Goal: Use online tool/utility: Use online tool/utility

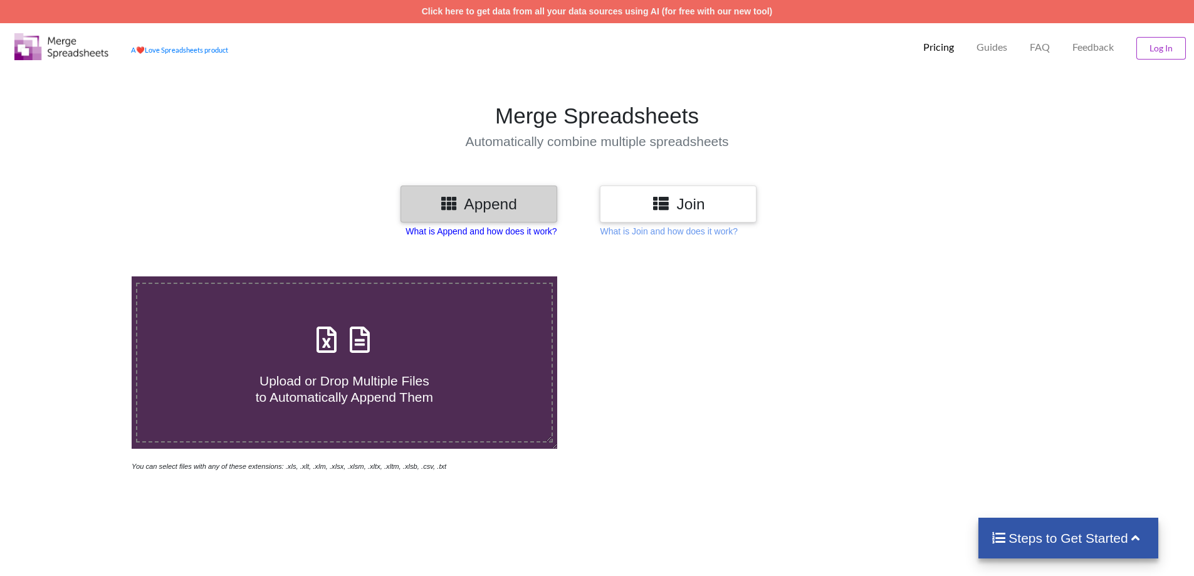
click at [457, 231] on p "What is Append and how does it work?" at bounding box center [480, 231] width 151 height 13
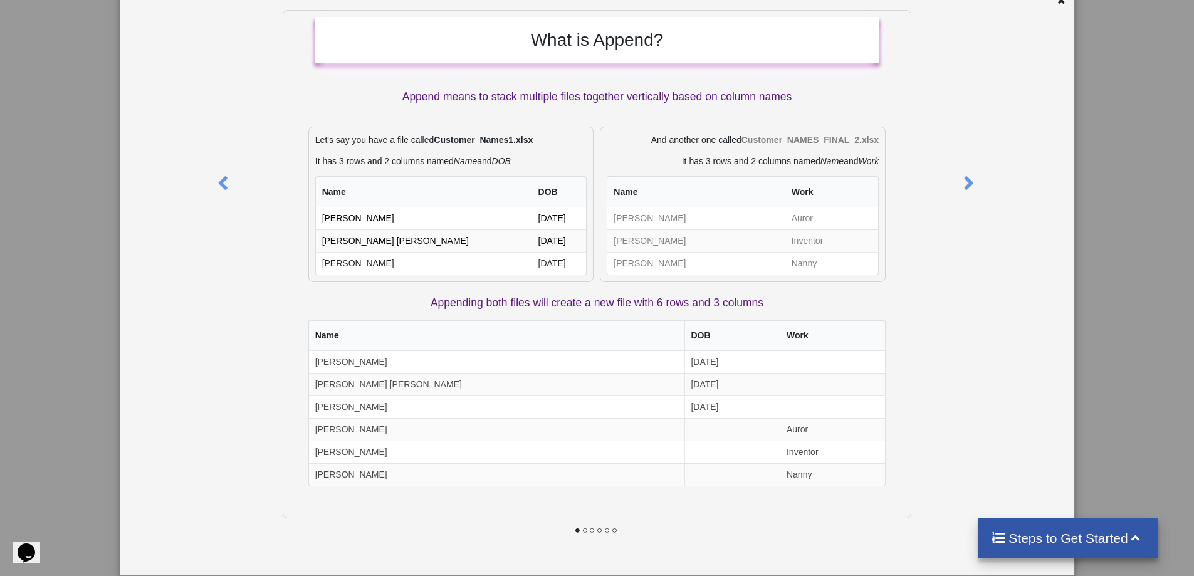
scroll to position [251, 0]
click at [957, 182] on icon at bounding box center [969, 178] width 26 height 22
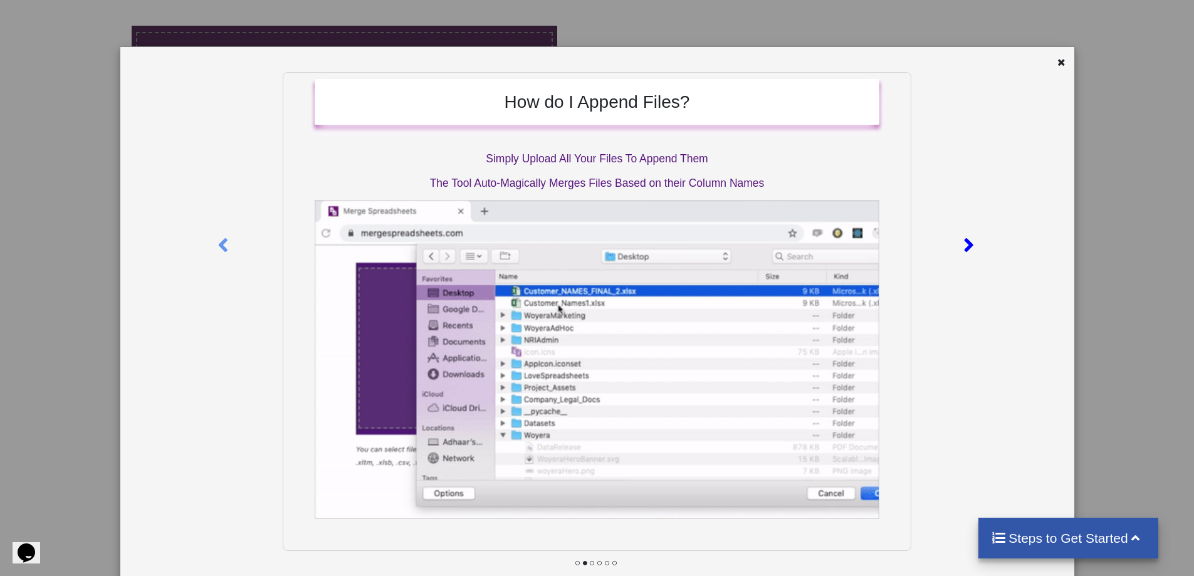
click at [969, 245] on icon at bounding box center [969, 240] width 26 height 22
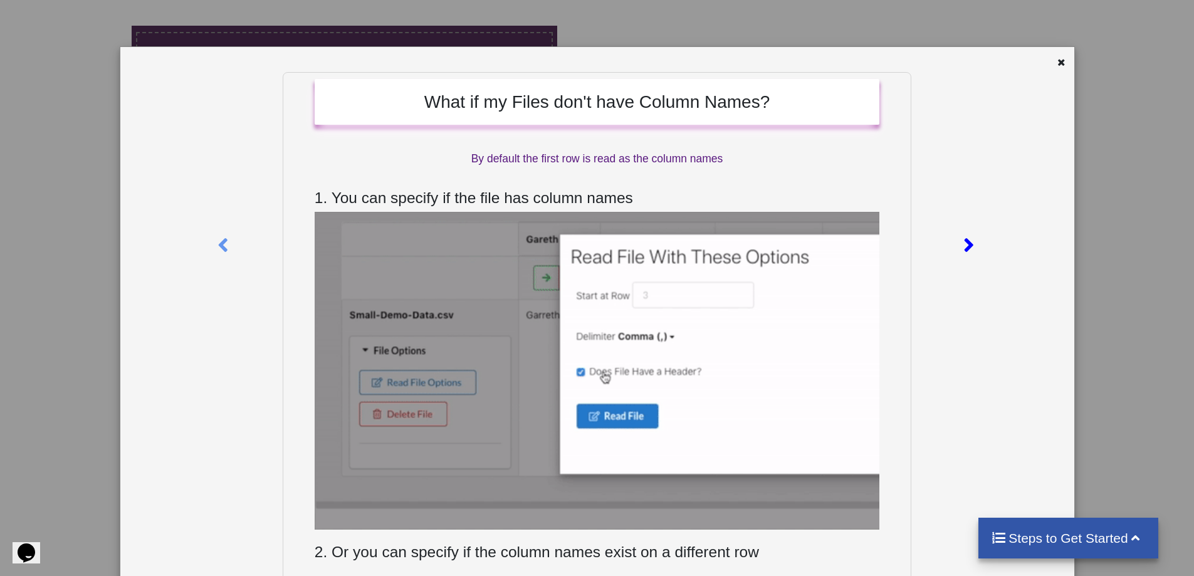
click at [957, 251] on div at bounding box center [970, 243] width 28 height 342
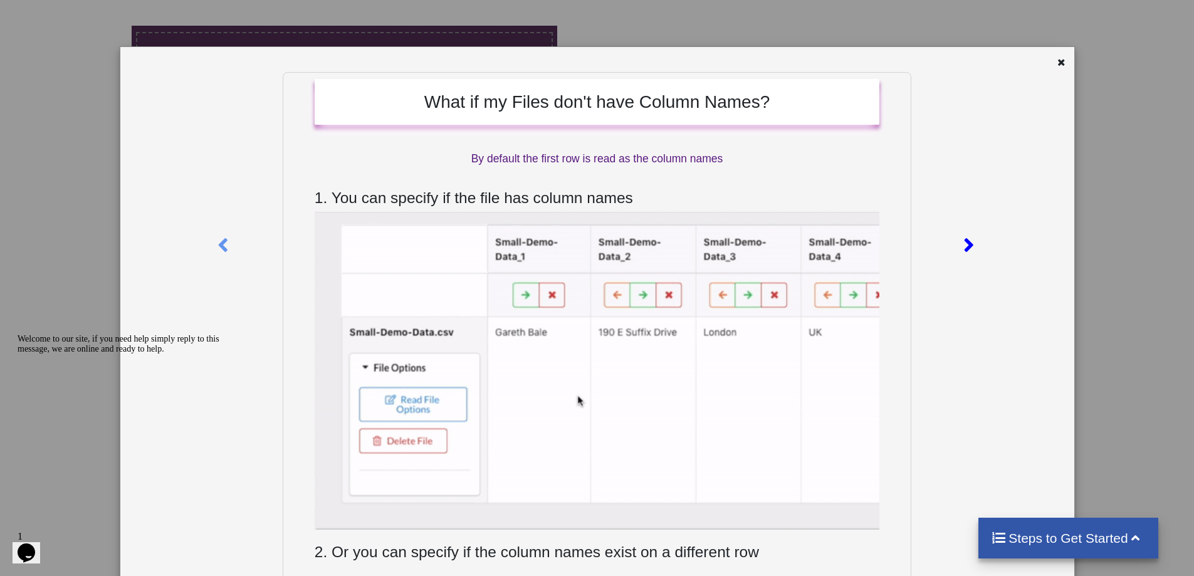
click at [964, 248] on icon at bounding box center [969, 240] width 26 height 22
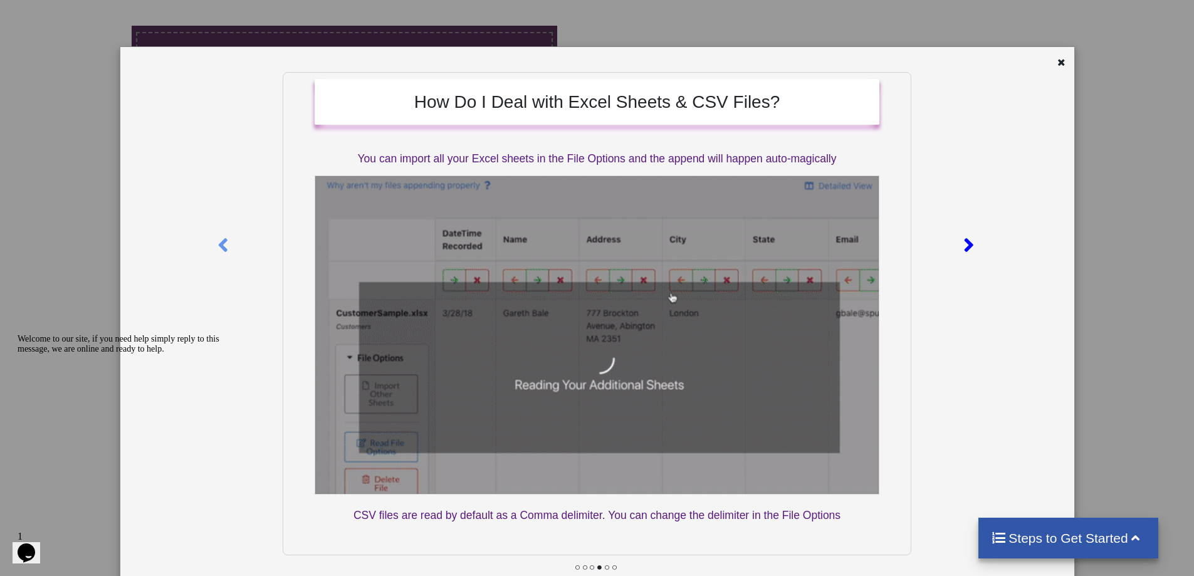
click at [964, 248] on icon at bounding box center [969, 240] width 26 height 22
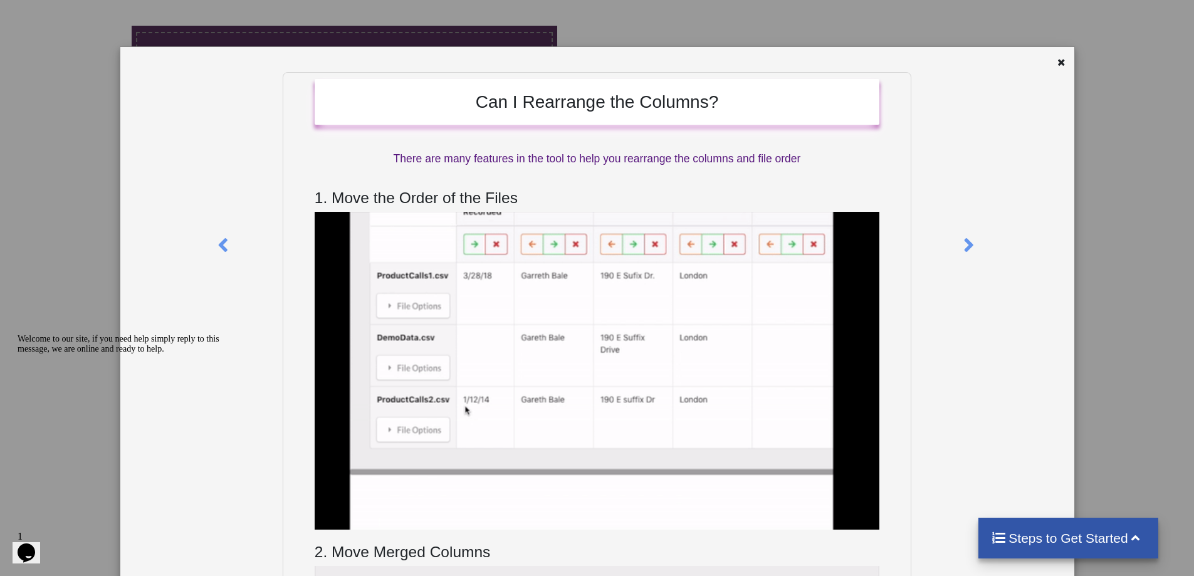
click at [27, 354] on div "Welcome to our site, if you need help simply reply to this message, we are onli…" at bounding box center [131, 344] width 226 height 20
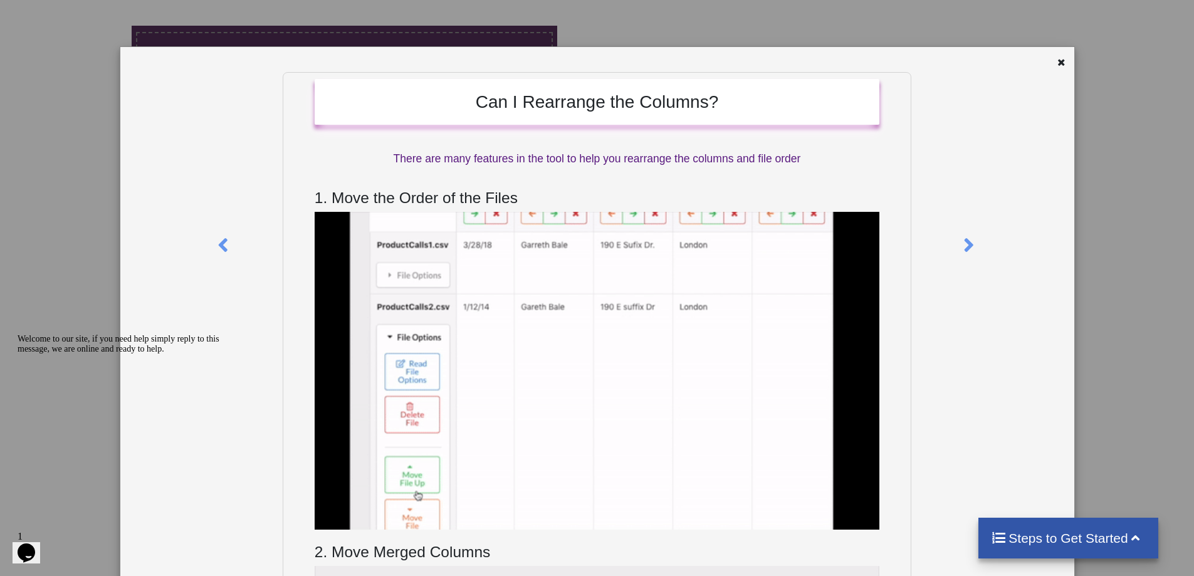
click at [18, 334] on icon "Chat attention grabber" at bounding box center [18, 334] width 0 height 0
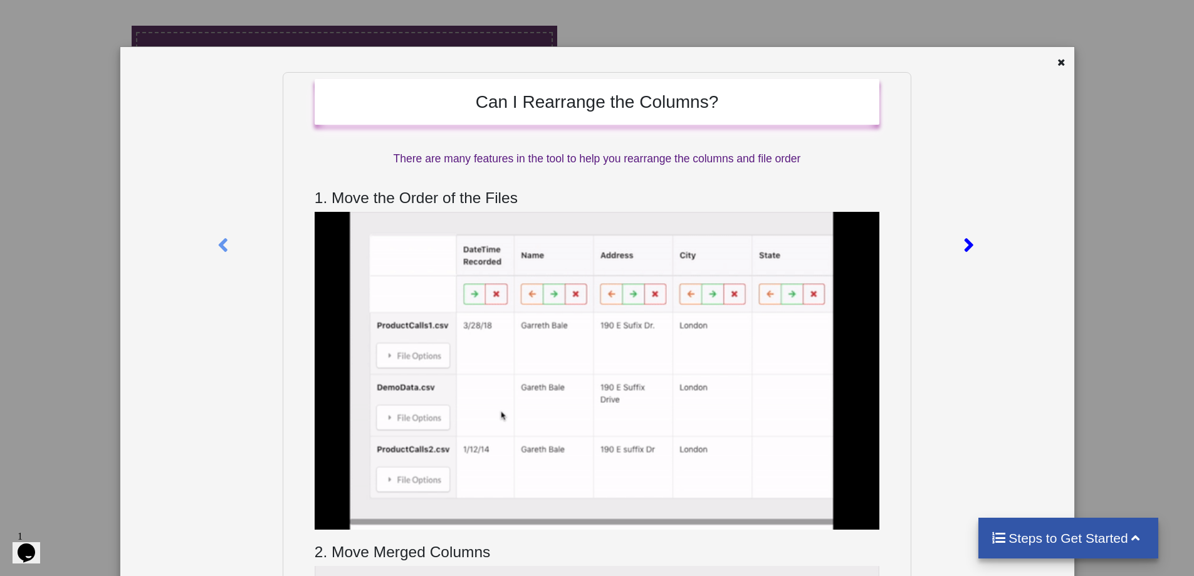
click at [958, 247] on icon at bounding box center [969, 240] width 26 height 22
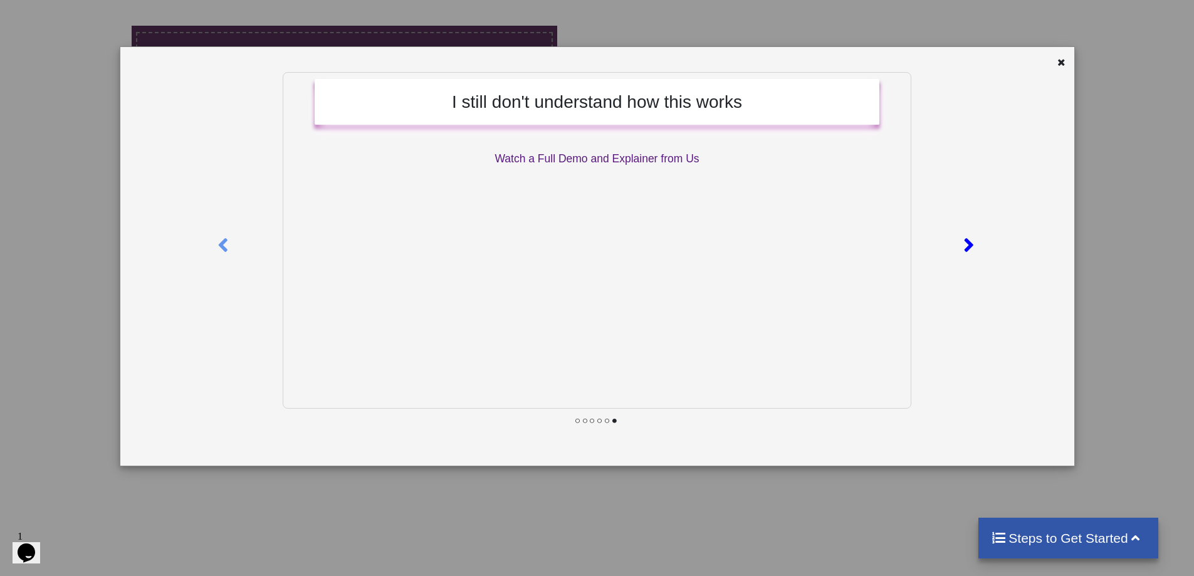
click at [970, 246] on icon at bounding box center [969, 240] width 26 height 22
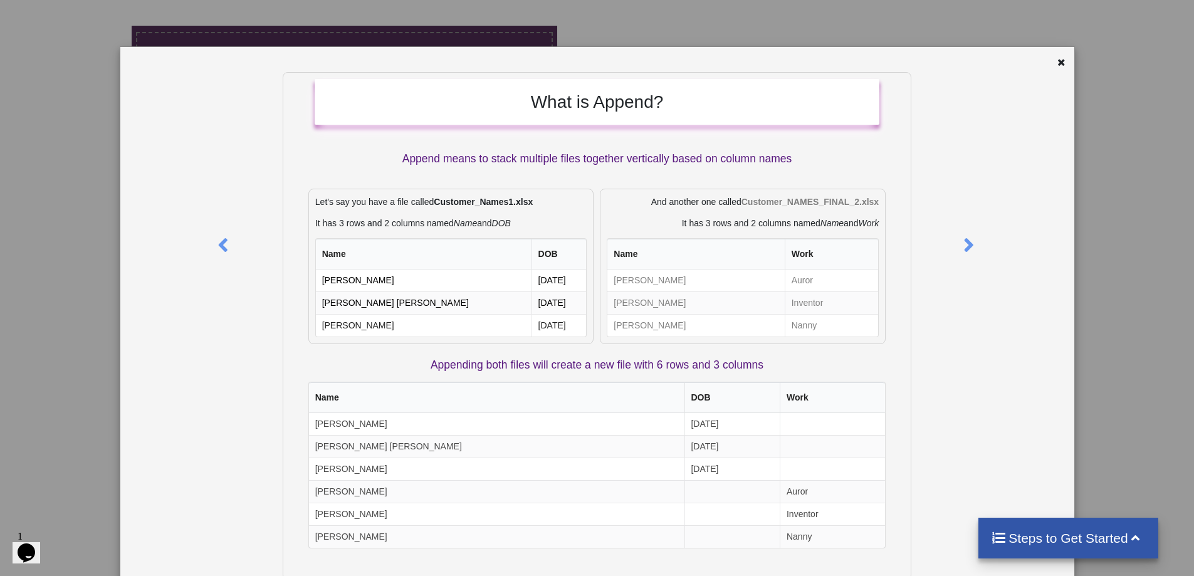
click at [54, 68] on div "What is Append? Append means to stack multiple files together vertically based …" at bounding box center [597, 288] width 1194 height 576
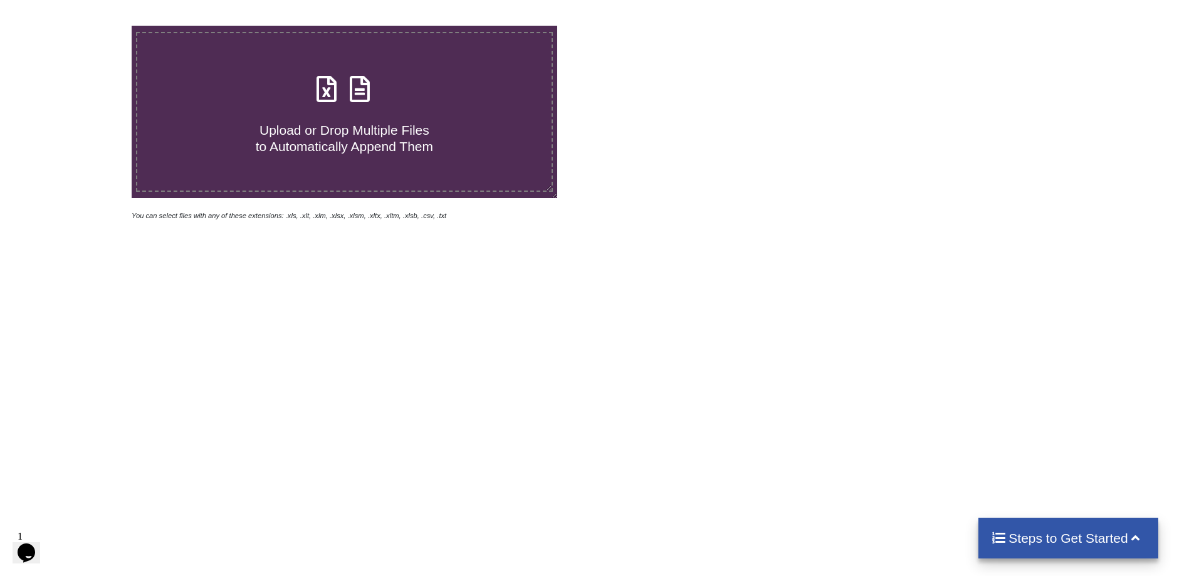
click at [316, 137] on span "Upload or Drop Multiple Files to Automatically Append Them" at bounding box center [344, 138] width 177 height 30
click at [85, 26] on input "Upload or Drop Multiple Files to Automatically Append Them" at bounding box center [85, 26] width 0 height 0
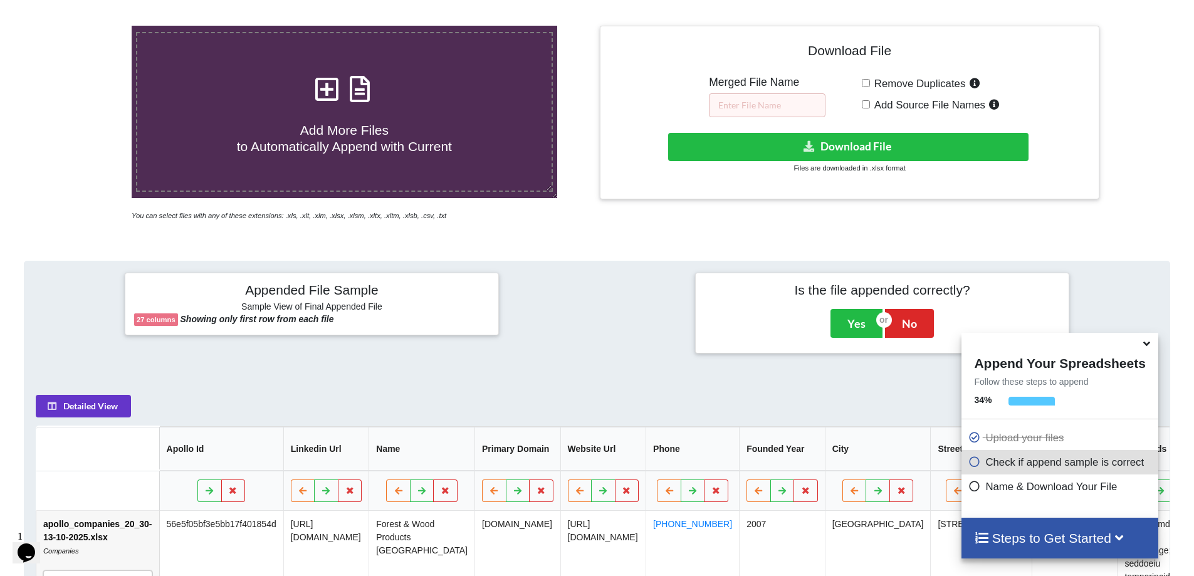
scroll to position [511, 0]
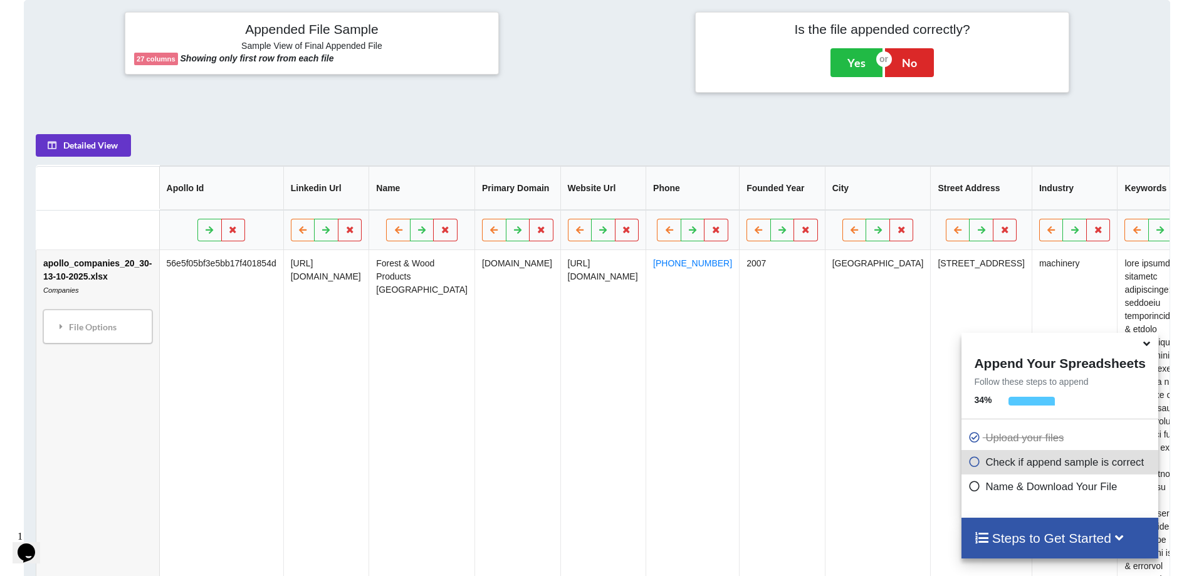
drag, startPoint x: 128, startPoint y: 399, endPoint x: 328, endPoint y: 446, distance: 205.5
drag, startPoint x: 608, startPoint y: 434, endPoint x: 649, endPoint y: 423, distance: 41.5
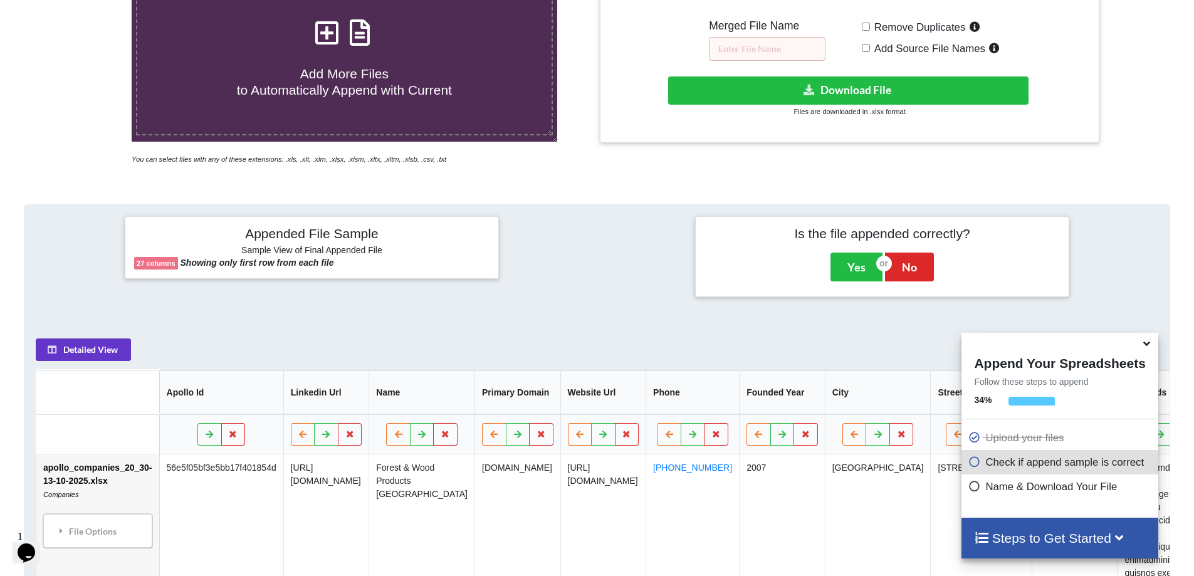
scroll to position [198, 0]
